Goal: Find specific page/section: Find specific page/section

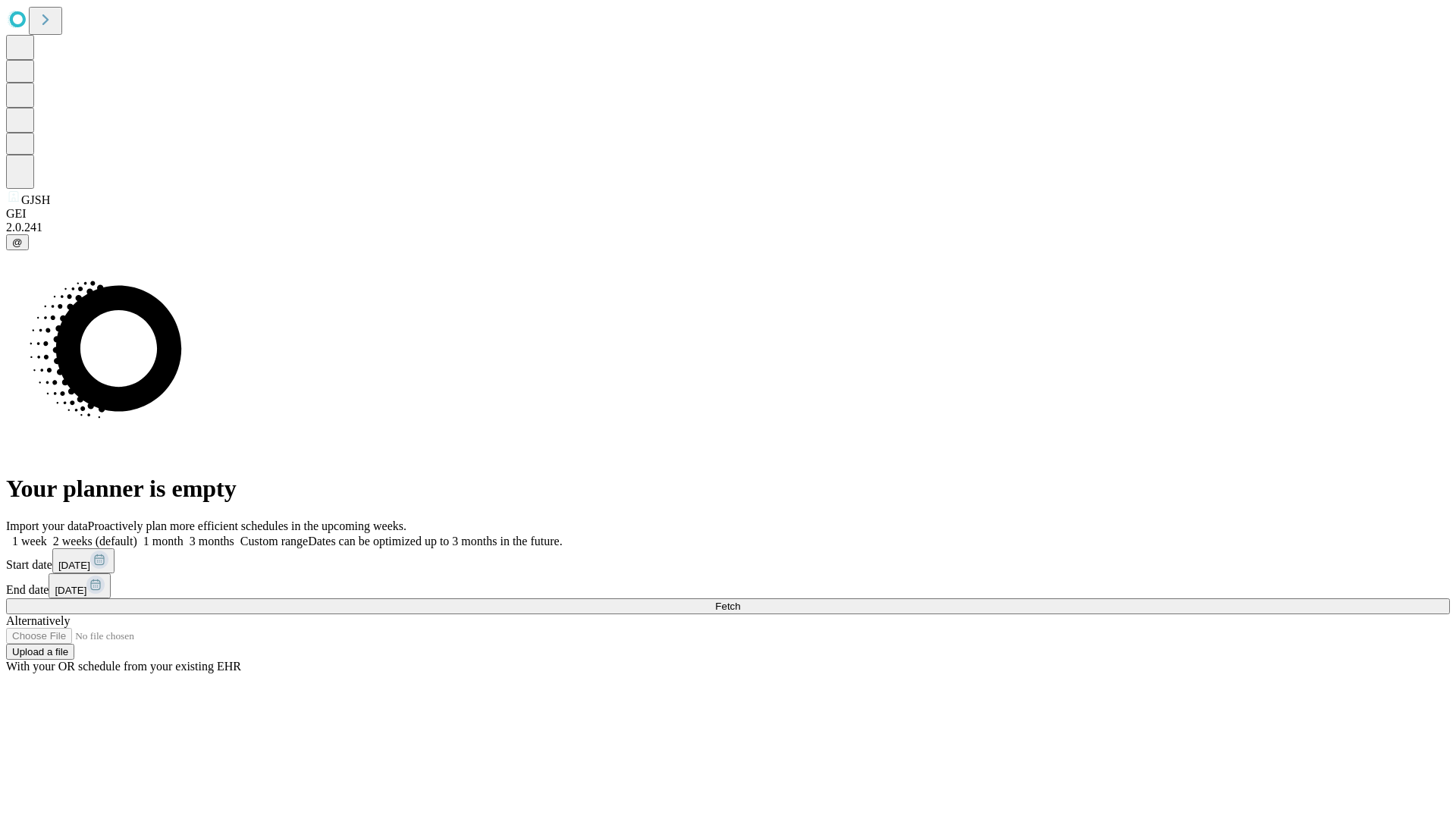
click at [740, 601] on span "Fetch" at bounding box center [727, 606] width 25 height 11
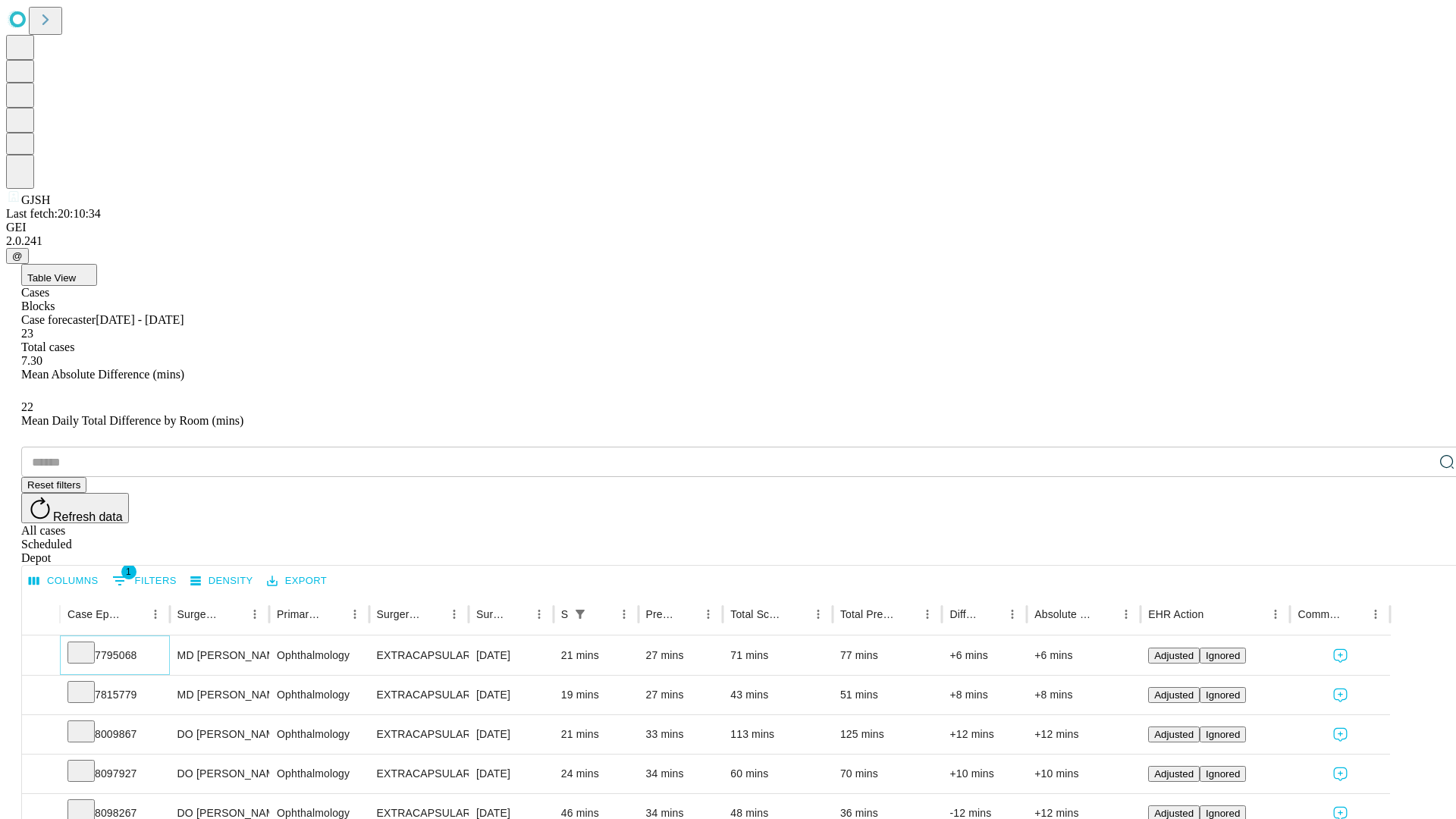
click at [89, 644] on icon at bounding box center [80, 651] width 15 height 15
